Goal: Find specific page/section: Find specific page/section

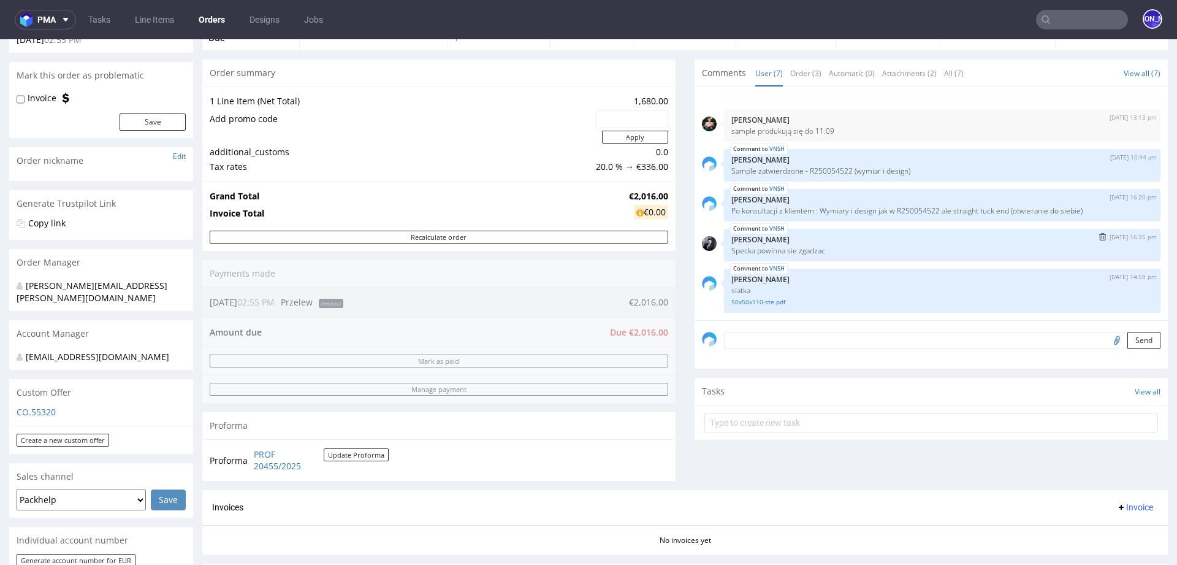
scroll to position [93, 0]
click at [763, 297] on link "50x50x110-ste.pdf" at bounding box center [943, 300] width 422 height 9
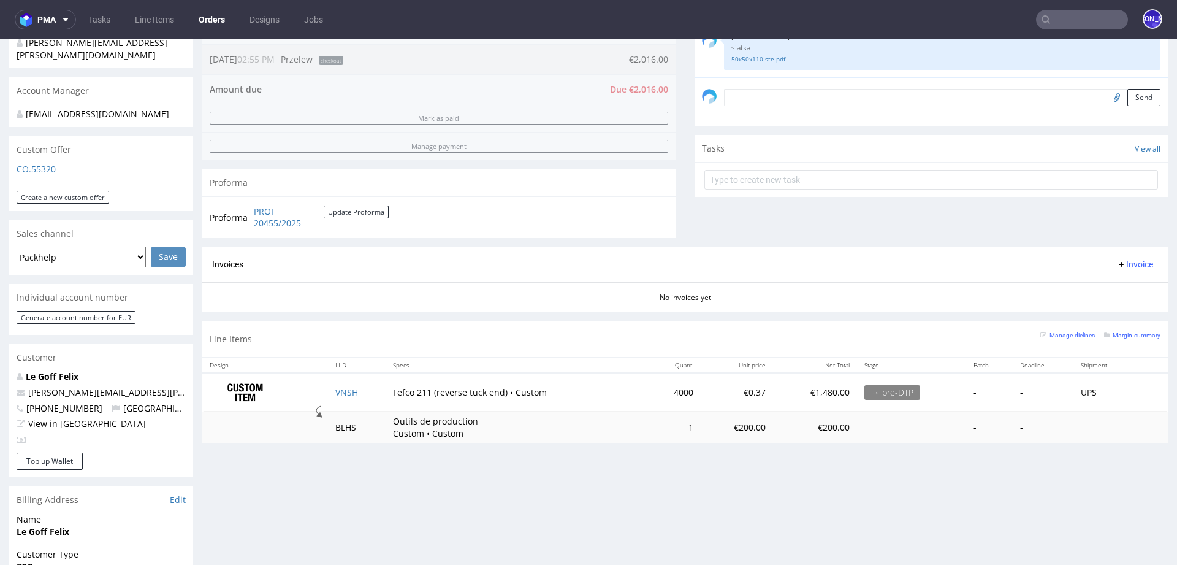
scroll to position [403, 0]
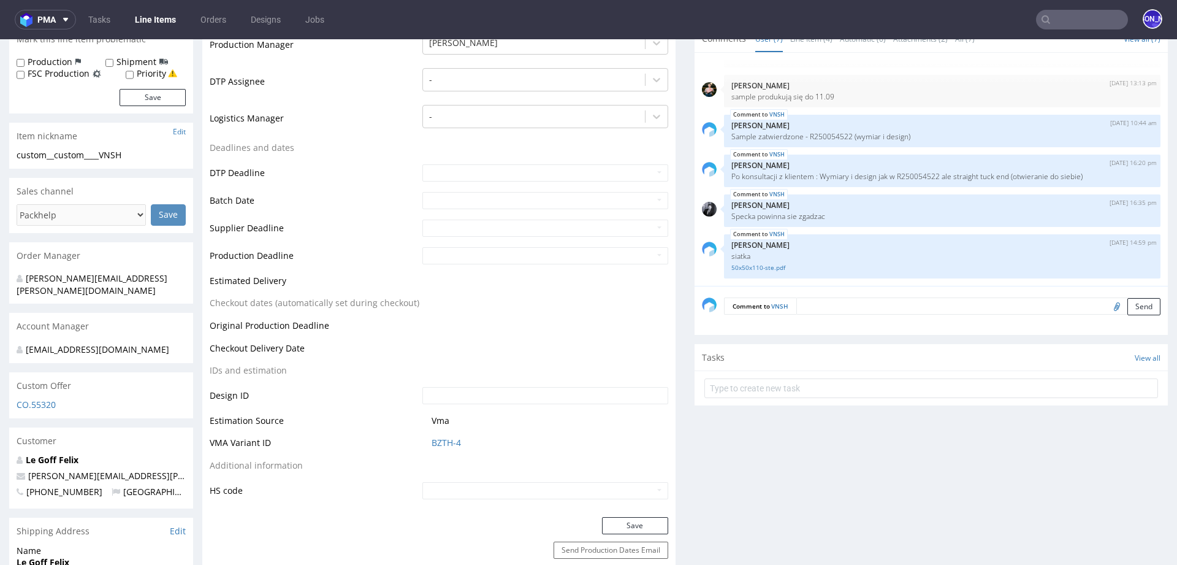
scroll to position [359, 0]
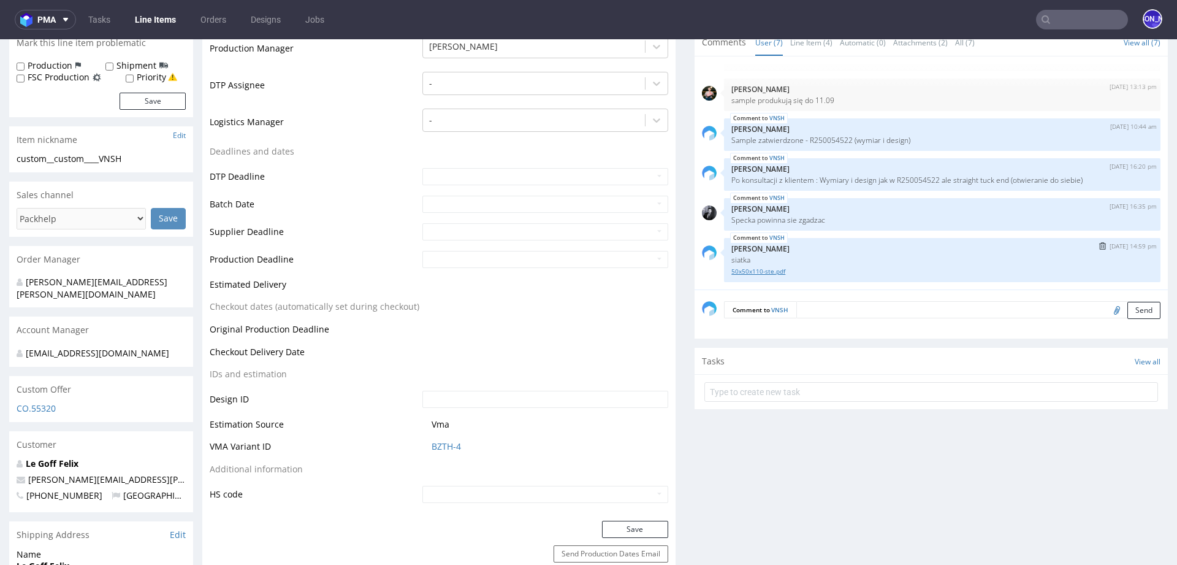
click at [740, 270] on link "50x50x110-ste.pdf" at bounding box center [943, 271] width 422 height 9
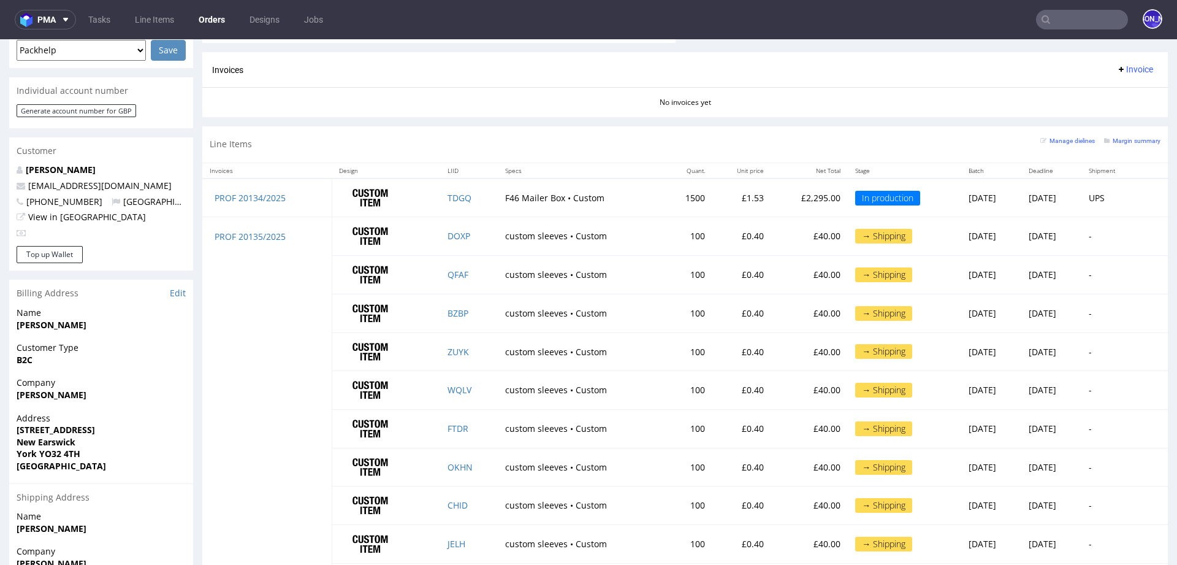
scroll to position [515, 0]
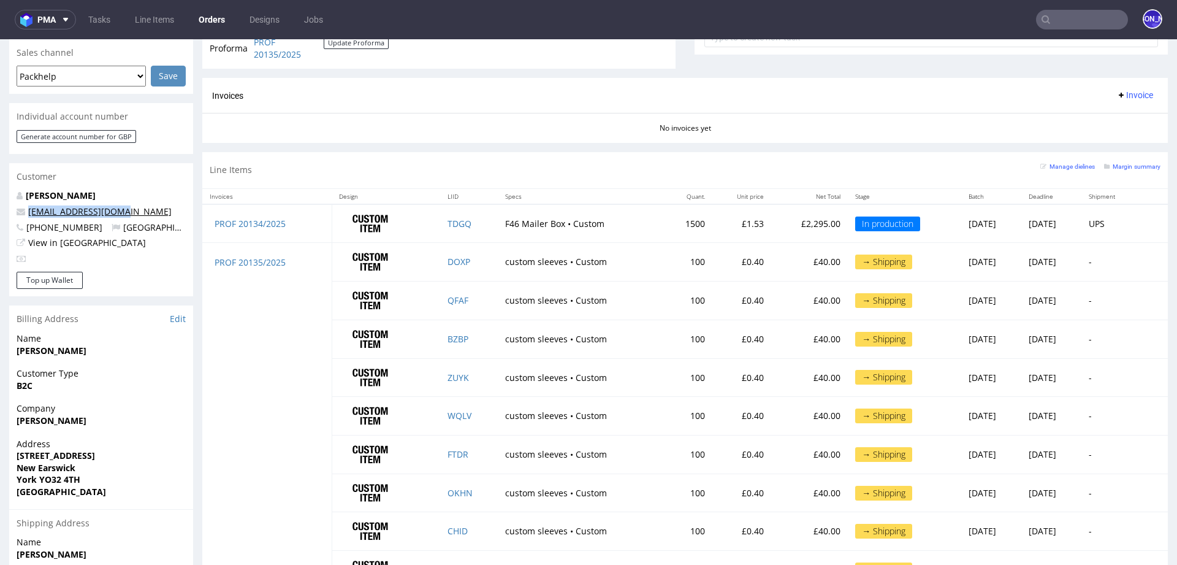
drag, startPoint x: 132, startPoint y: 199, endPoint x: 28, endPoint y: 196, distance: 104.3
click at [28, 205] on p "kmhelstrip@yahoo.com" at bounding box center [101, 211] width 169 height 12
copy link "kmhelstrip@yahoo.com"
click at [1055, 25] on input "text" at bounding box center [1082, 20] width 92 height 20
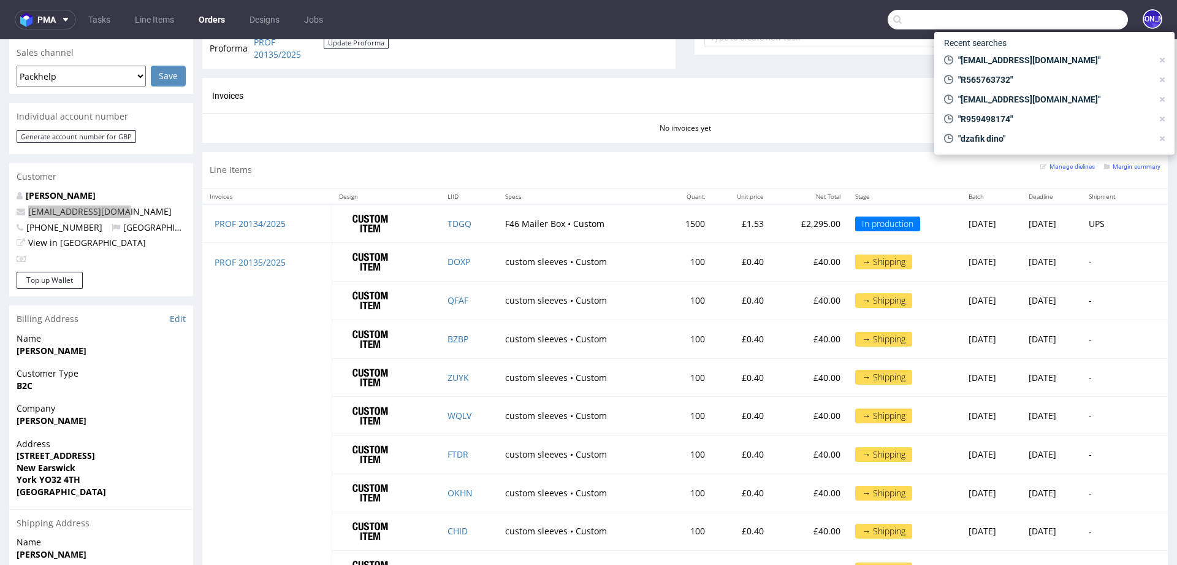
paste input "[PERSON_NAME][EMAIL_ADDRESS][DOMAIN_NAME]"
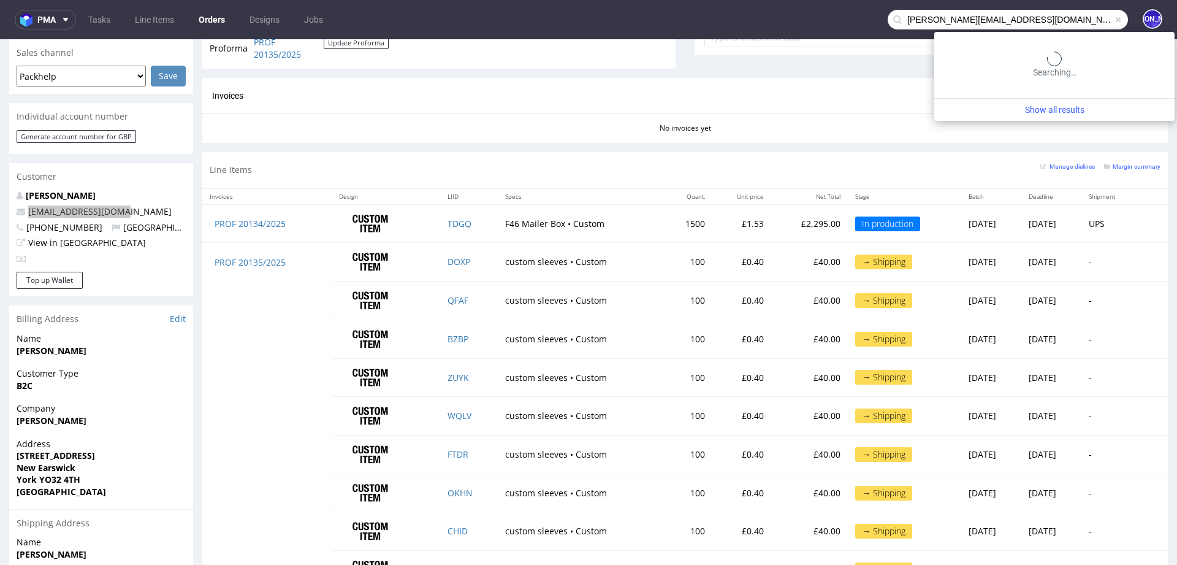
type input "[PERSON_NAME][EMAIL_ADDRESS][DOMAIN_NAME]"
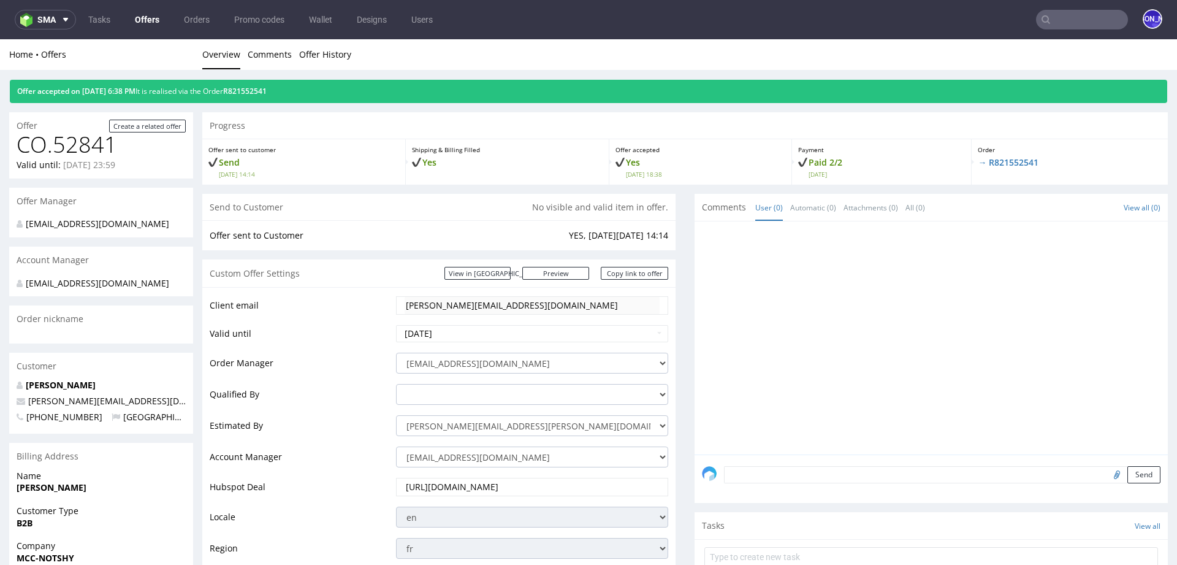
click at [387, 304] on tr "Client email [PERSON_NAME][EMAIL_ADDRESS][DOMAIN_NAME]" at bounding box center [439, 309] width 459 height 29
